Goal: Find specific page/section: Find specific page/section

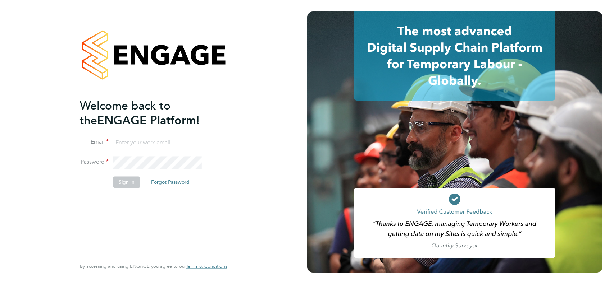
type input "[EMAIL_ADDRESS][DOMAIN_NAME]"
click at [125, 182] on button "Sign In" at bounding box center [126, 183] width 27 height 12
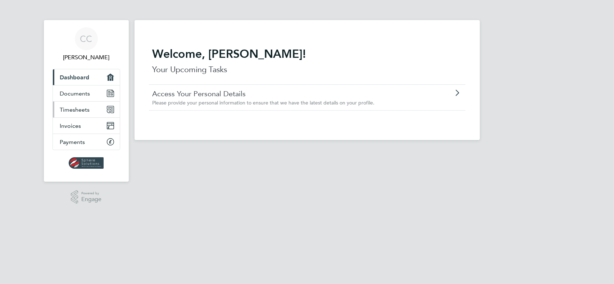
click at [70, 108] on span "Timesheets" at bounding box center [75, 109] width 30 height 7
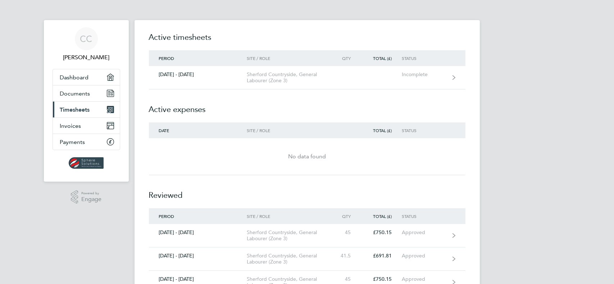
click at [264, 90] on h2 "Active expenses" at bounding box center [307, 106] width 316 height 33
click at [541, 67] on div "CC Colin Crocker Applications: Dashboard Documents Current page: Timesheets Inv…" at bounding box center [307, 277] width 614 height 554
